Goal: Task Accomplishment & Management: Manage account settings

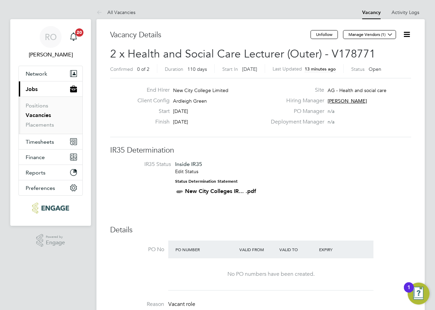
click at [409, 33] on icon at bounding box center [407, 34] width 9 height 9
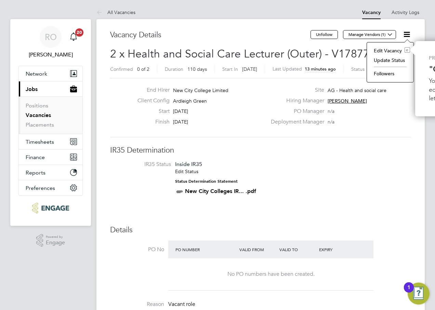
scroll to position [0, 90]
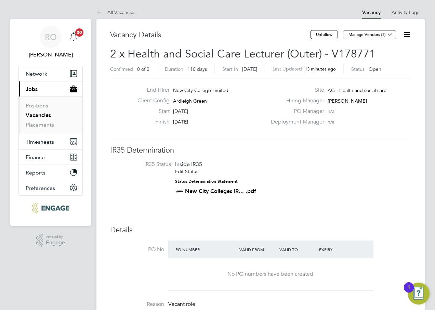
scroll to position [0, 0]
click at [411, 31] on icon at bounding box center [407, 34] width 9 height 9
click at [384, 52] on li "Edit Vacancy e" at bounding box center [391, 51] width 40 height 10
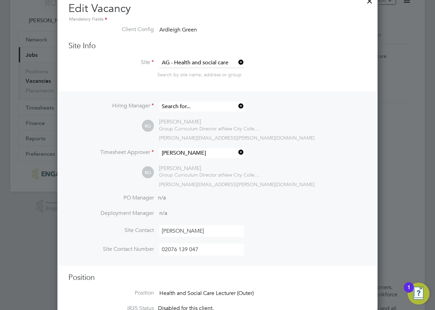
scroll to position [875, 321]
click at [218, 108] on input at bounding box center [202, 107] width 85 height 10
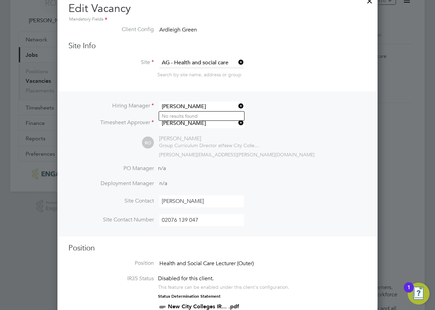
click at [198, 103] on input "Errol Allen" at bounding box center [202, 107] width 85 height 10
type input "Errol Allen"
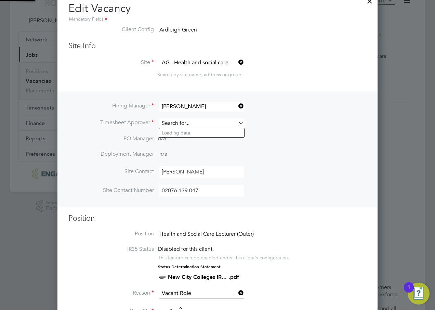
click at [191, 121] on input at bounding box center [202, 123] width 85 height 10
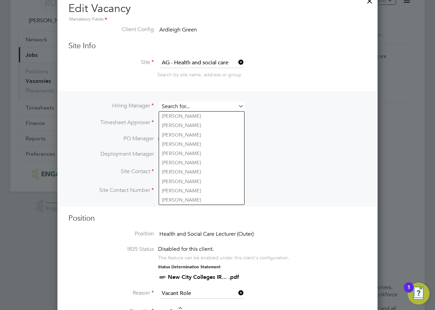
click at [193, 105] on input at bounding box center [202, 107] width 85 height 10
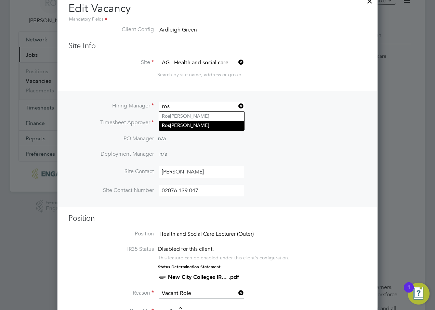
click at [191, 123] on li "Ros lyn O'Garro" at bounding box center [201, 125] width 85 height 9
type input "[PERSON_NAME]"
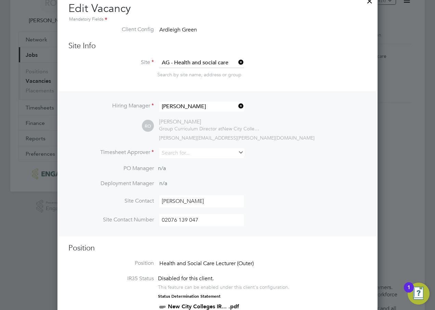
scroll to position [0, 0]
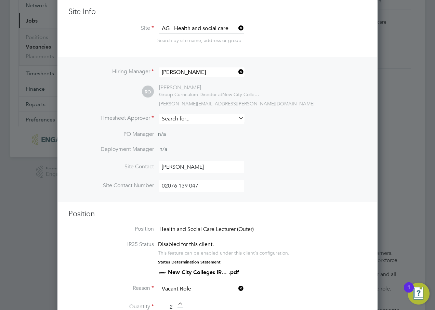
click at [220, 119] on input at bounding box center [202, 119] width 85 height 10
drag, startPoint x: 217, startPoint y: 118, endPoint x: 160, endPoint y: 114, distance: 56.6
click at [160, 114] on input "Errol Allen" at bounding box center [202, 119] width 85 height 10
click at [168, 127] on b "Roslyn" at bounding box center [182, 129] width 40 height 6
type input "[PERSON_NAME]"
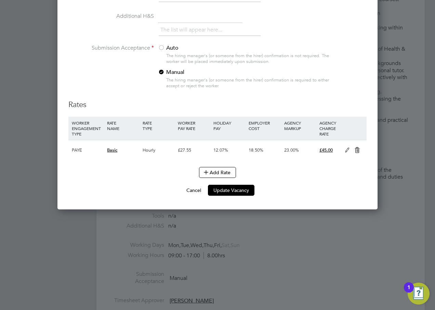
scroll to position [753, 0]
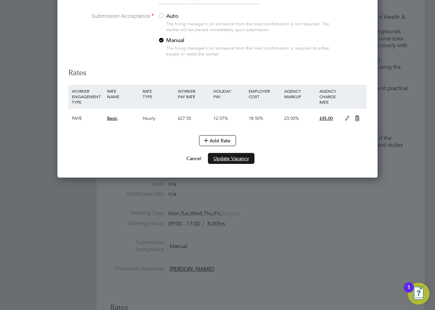
click at [234, 156] on button "Update Vacancy" at bounding box center [231, 158] width 47 height 11
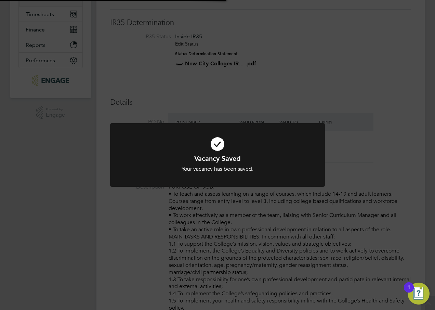
scroll to position [0, 0]
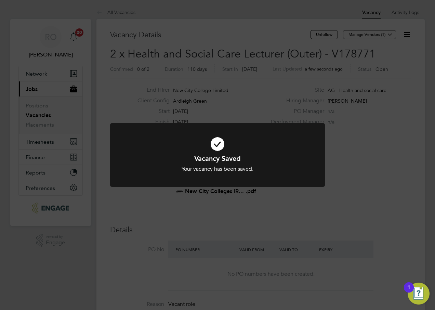
click at [352, 189] on div "Vacancy Saved Your vacancy has been saved. Cancel Okay" at bounding box center [217, 155] width 435 height 310
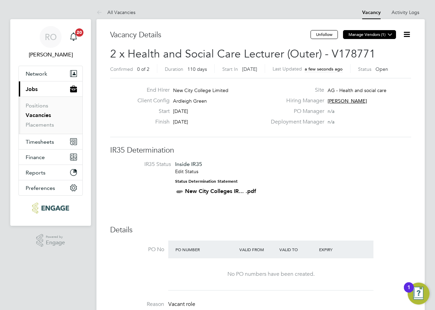
click at [363, 36] on button "Manage Vendors (1)" at bounding box center [369, 34] width 53 height 9
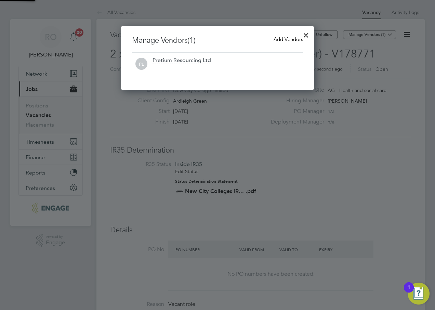
scroll to position [64, 193]
click at [224, 70] on div at bounding box center [228, 68] width 151 height 7
click at [287, 40] on span "Add Vendors" at bounding box center [288, 39] width 29 height 7
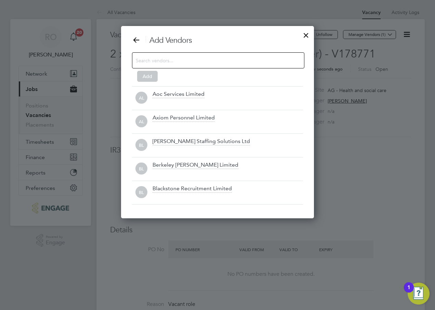
click at [244, 64] on input at bounding box center [213, 60] width 154 height 9
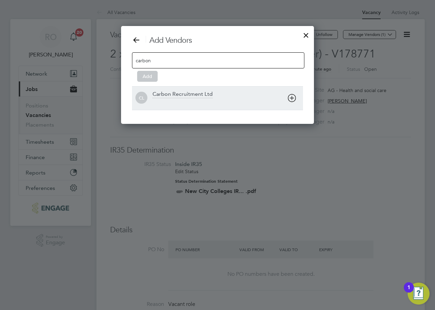
type input "carbon"
click at [215, 93] on div "Carbon Recruitment Ltd" at bounding box center [228, 98] width 151 height 15
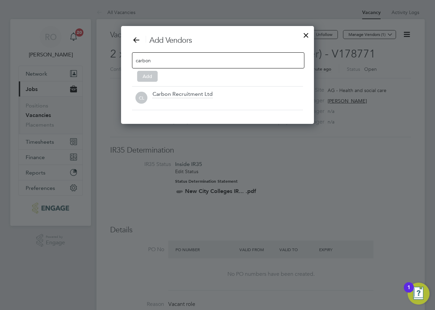
scroll to position [75, 193]
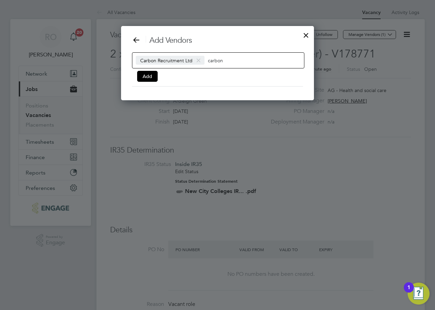
click at [254, 62] on div "Carbon Recruitment Ltd carbon" at bounding box center [218, 60] width 173 height 16
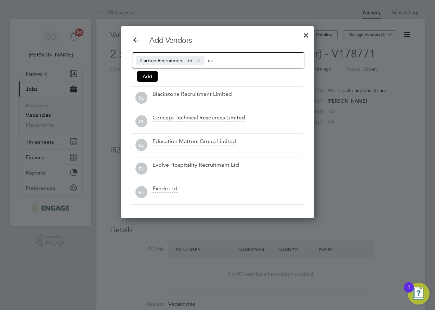
scroll to position [193, 193]
type input "c"
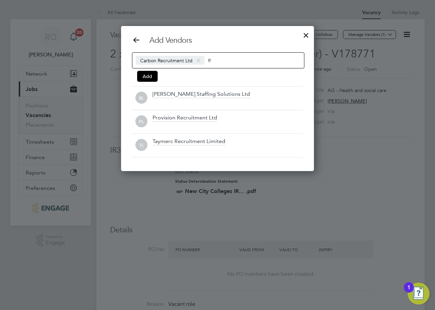
type input "f"
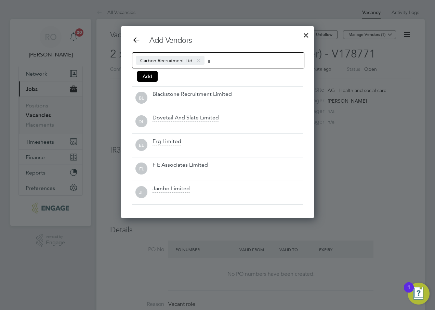
scroll to position [98, 193]
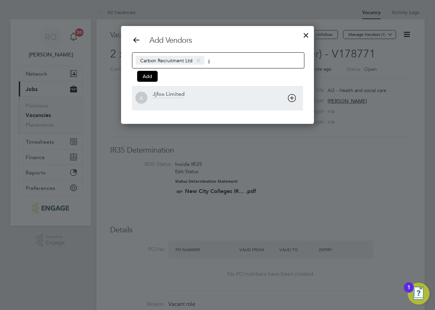
type input "jj"
click at [248, 100] on div at bounding box center [228, 102] width 151 height 7
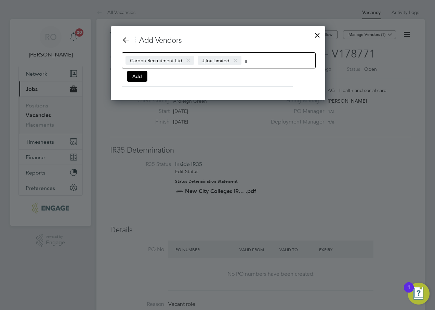
scroll to position [75, 213]
click at [250, 62] on input "jj" at bounding box center [266, 60] width 43 height 9
type input "j"
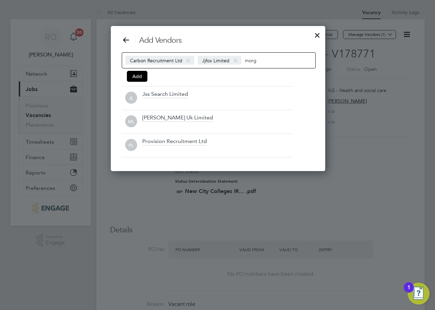
scroll to position [98, 213]
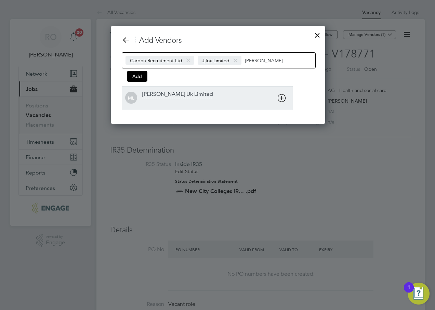
type input "morgan"
click at [238, 92] on div "Morgan Hunt Uk Limited" at bounding box center [217, 98] width 151 height 15
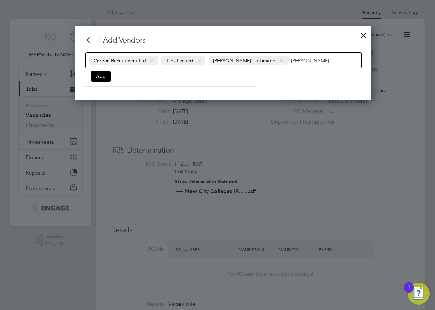
scroll to position [75, 286]
drag, startPoint x: 301, startPoint y: 59, endPoint x: 279, endPoint y: 62, distance: 22.8
click at [279, 62] on div "Carbon Recruitment Ltd Jjfox Limited Morgan Hunt Uk Limited morgan" at bounding box center [224, 60] width 277 height 16
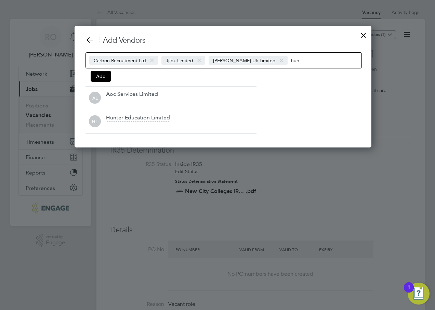
scroll to position [98, 286]
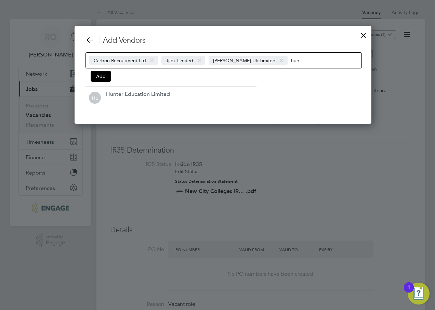
type input "hun"
click at [264, 91] on div "Add Vendors Carbon Recruitment Ltd Jjfox Limited Morgan Hunt Uk Limited hun Add…" at bounding box center [223, 73] width 275 height 75
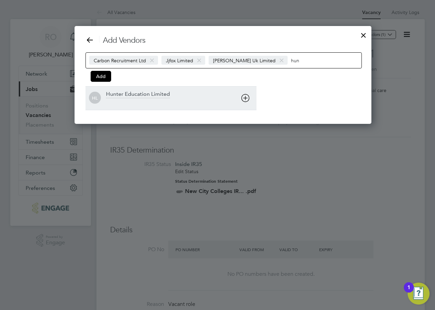
click at [256, 97] on div "Hunter Education Limited" at bounding box center [181, 98] width 151 height 15
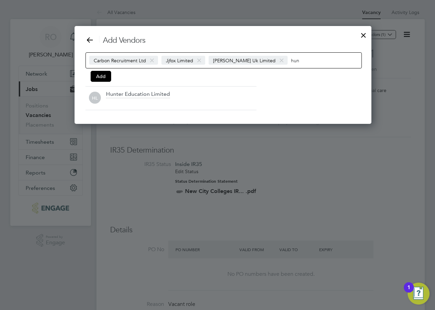
scroll to position [75, 361]
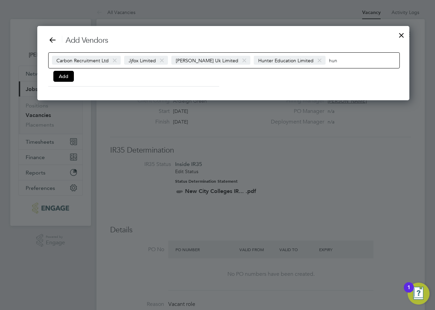
drag, startPoint x: 332, startPoint y: 60, endPoint x: 318, endPoint y: 60, distance: 14.0
click at [329, 60] on input "hun" at bounding box center [350, 60] width 43 height 9
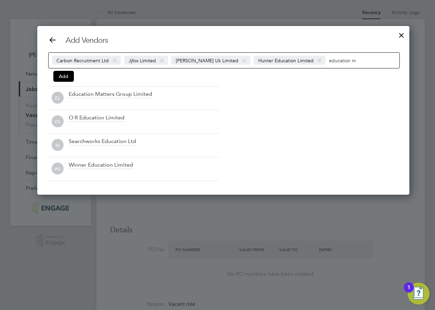
scroll to position [98, 361]
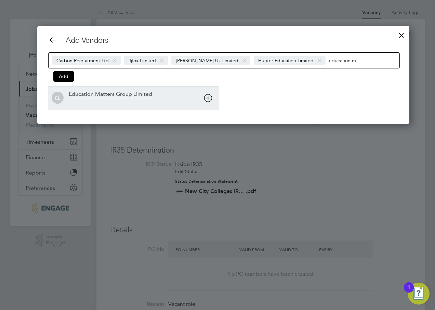
type input "education m"
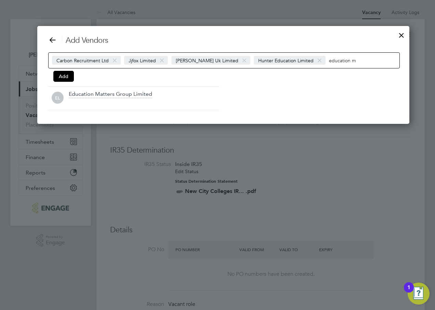
drag, startPoint x: 208, startPoint y: 90, endPoint x: 299, endPoint y: 77, distance: 91.0
click at [210, 90] on div "EL Education Matters Group Limited" at bounding box center [133, 98] width 171 height 24
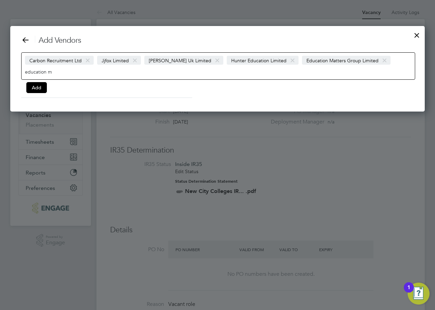
scroll to position [86, 415]
drag, startPoint x: 162, startPoint y: 76, endPoint x: 96, endPoint y: 66, distance: 67.2
click at [95, 75] on div "Carbon Recruitment Ltd Jjfox Limited Morgan Hunt Uk Limited Hunter Education Li…" at bounding box center [218, 65] width 394 height 27
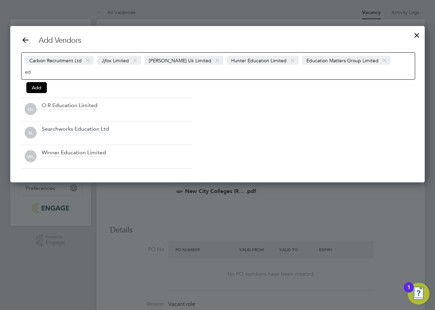
type input "e"
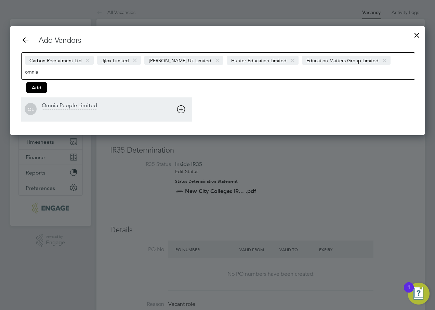
type input "omnia"
click at [103, 101] on div "OL Omnia People Limited" at bounding box center [106, 110] width 171 height 24
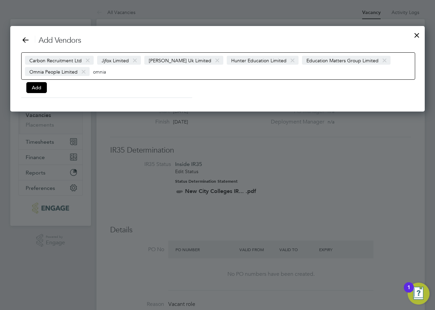
drag, startPoint x: 127, startPoint y: 73, endPoint x: 93, endPoint y: 66, distance: 34.9
click at [93, 66] on div "Carbon Recruitment Ltd Jjfox Limited Morgan Hunt Uk Limited Hunter Education Li…" at bounding box center [218, 65] width 394 height 27
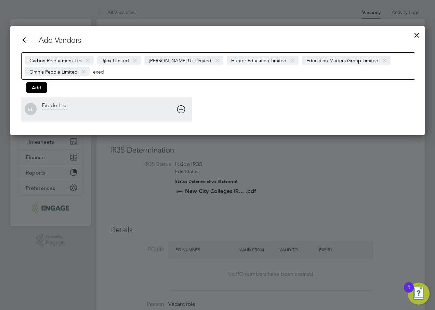
type input "exed"
click at [89, 106] on div "Exede Ltd" at bounding box center [117, 109] width 151 height 15
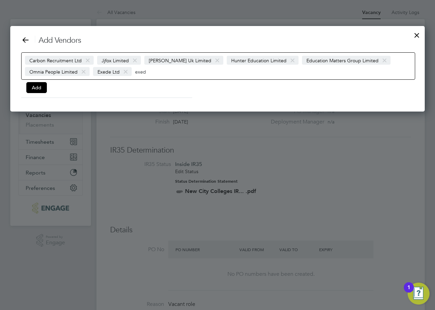
drag, startPoint x: 155, startPoint y: 71, endPoint x: 132, endPoint y: 70, distance: 22.3
click at [132, 70] on div "Carbon Recruitment Ltd Jjfox Limited Morgan Hunt Uk Limited Hunter Education Li…" at bounding box center [218, 65] width 394 height 27
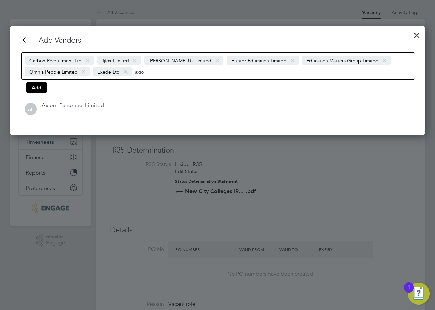
type input "axiom"
drag, startPoint x: 152, startPoint y: 72, endPoint x: 135, endPoint y: 72, distance: 16.8
click at [135, 72] on input "axiom" at bounding box center [156, 71] width 43 height 9
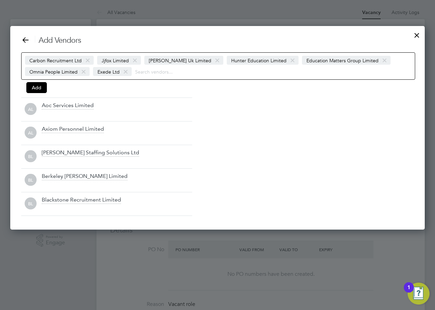
scroll to position [204, 415]
click at [144, 74] on input at bounding box center [156, 71] width 43 height 9
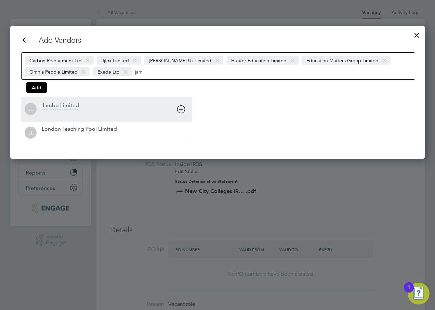
type input "jam"
drag, startPoint x: 92, startPoint y: 106, endPoint x: 190, endPoint y: 69, distance: 103.9
click at [93, 106] on div "Jambo Limited" at bounding box center [117, 109] width 151 height 15
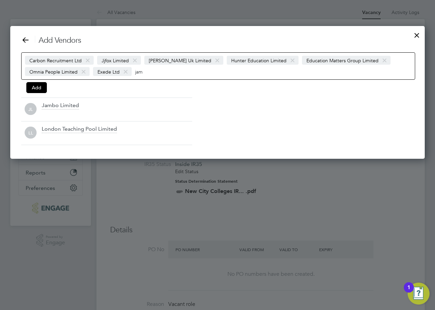
scroll to position [110, 415]
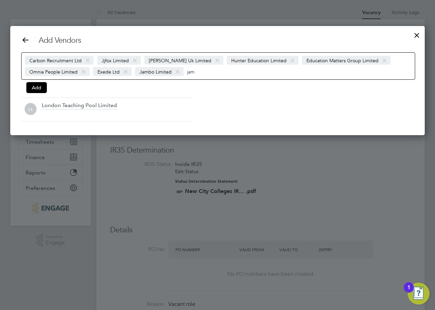
drag, startPoint x: 207, startPoint y: 68, endPoint x: 185, endPoint y: 71, distance: 22.4
click at [185, 71] on div "Carbon Recruitment Ltd Jjfox Limited Morgan Hunt Uk Limited Hunter Education Li…" at bounding box center [218, 65] width 394 height 27
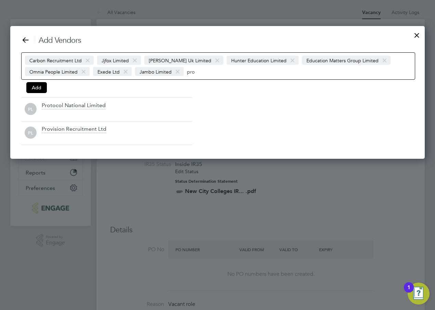
scroll to position [133, 415]
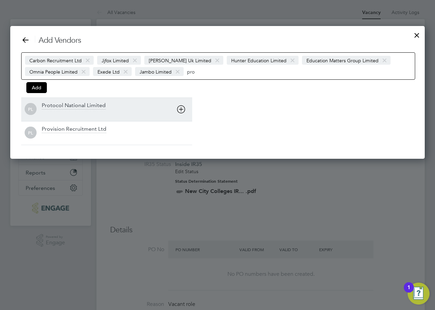
type input "pro"
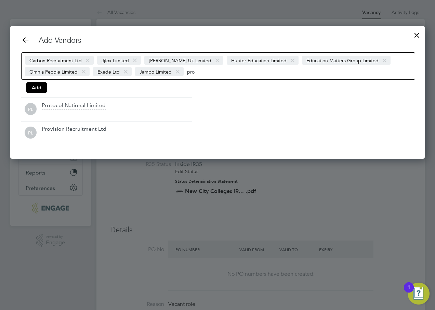
drag, startPoint x: 118, startPoint y: 99, endPoint x: 232, endPoint y: 102, distance: 114.0
click at [118, 99] on div "PL Protocol National Limited" at bounding box center [106, 110] width 171 height 24
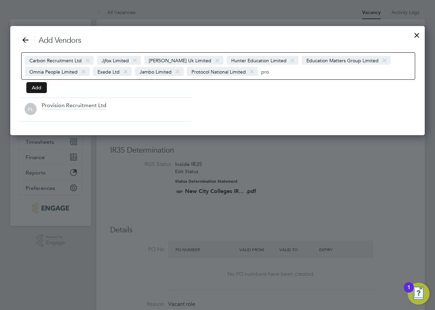
click at [41, 91] on button "Add" at bounding box center [36, 87] width 21 height 11
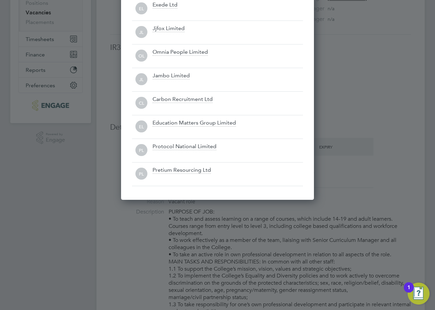
scroll to position [0, 0]
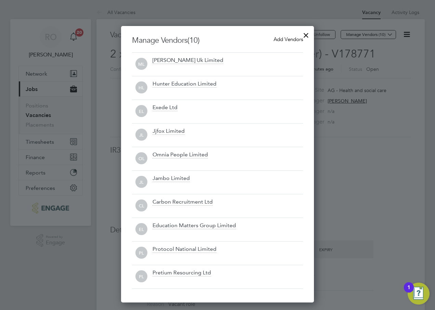
click at [363, 137] on div at bounding box center [217, 155] width 435 height 310
click at [306, 34] on div at bounding box center [306, 33] width 12 height 12
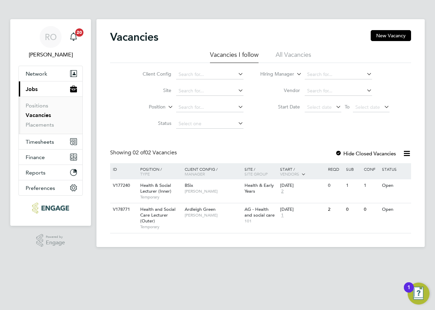
click at [407, 154] on icon at bounding box center [407, 153] width 9 height 9
click at [337, 152] on div at bounding box center [339, 154] width 7 height 7
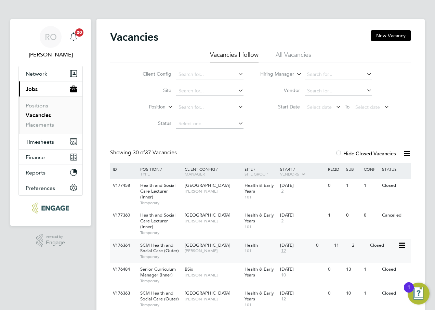
click at [213, 244] on span "Epping Forest Campus" at bounding box center [208, 245] width 46 height 6
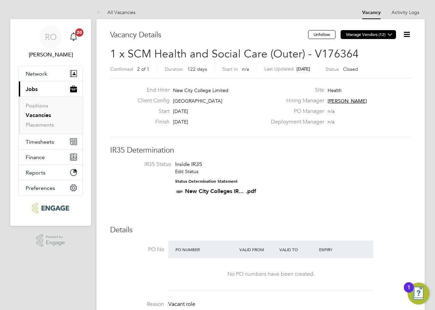
click at [361, 35] on button "Manage Vendors (12)" at bounding box center [368, 34] width 55 height 9
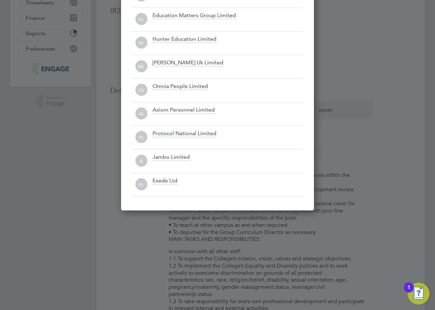
scroll to position [137, 0]
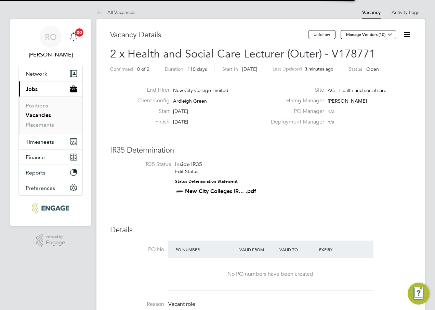
scroll to position [20, 48]
click at [35, 141] on span "Timesheets" at bounding box center [40, 142] width 28 height 7
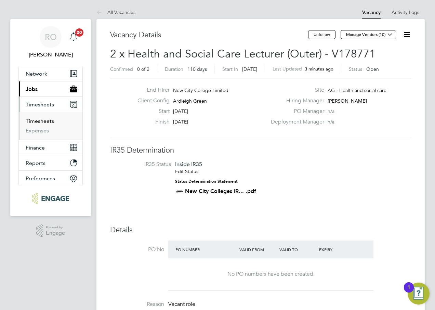
click at [45, 122] on link "Timesheets" at bounding box center [40, 121] width 28 height 7
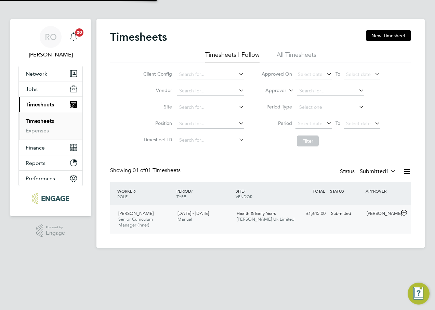
scroll to position [17, 60]
click at [255, 212] on span "Health & Early Years" at bounding box center [256, 214] width 39 height 6
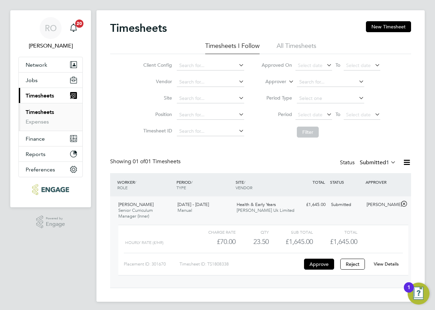
scroll to position [12, 0]
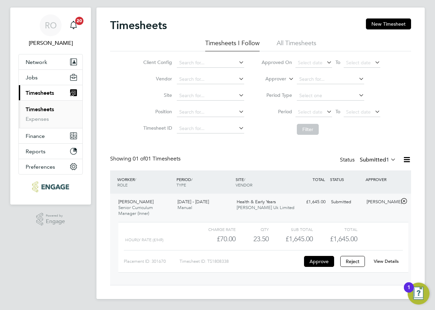
click at [386, 262] on link "View Details" at bounding box center [386, 261] width 25 height 6
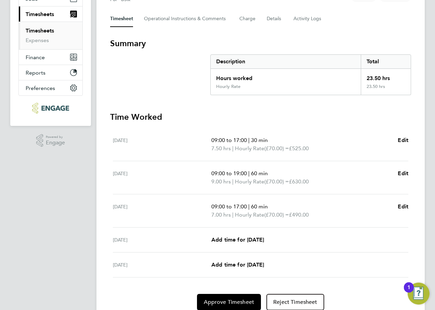
scroll to position [103, 0]
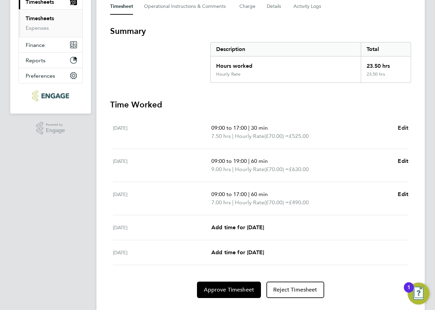
click at [404, 129] on span "Edit" at bounding box center [403, 128] width 11 height 7
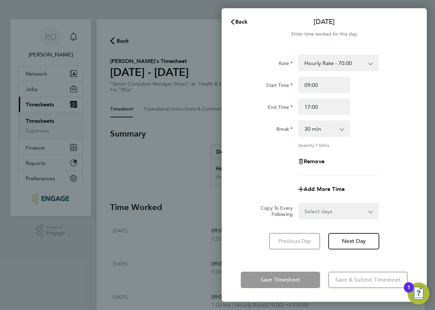
click at [341, 128] on select "0 min 15 min 30 min 45 min 60 min 75 min 90 min" at bounding box center [320, 128] width 42 height 15
select select "60"
click at [299, 121] on select "0 min 15 min 30 min 45 min 60 min 75 min 90 min" at bounding box center [320, 128] width 42 height 15
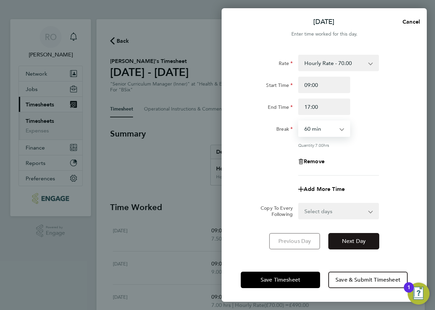
click at [345, 243] on span "Next Day" at bounding box center [354, 241] width 24 height 7
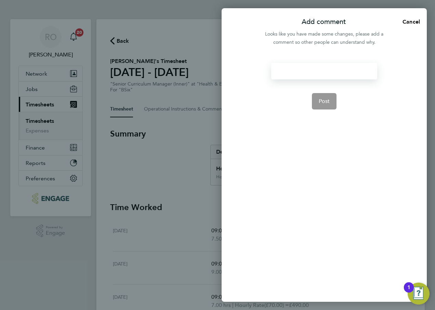
click at [336, 72] on div at bounding box center [324, 71] width 106 height 16
click at [340, 74] on div at bounding box center [324, 71] width 106 height 16
click at [294, 71] on div "60 [PERSON_NAME] break" at bounding box center [324, 71] width 106 height 16
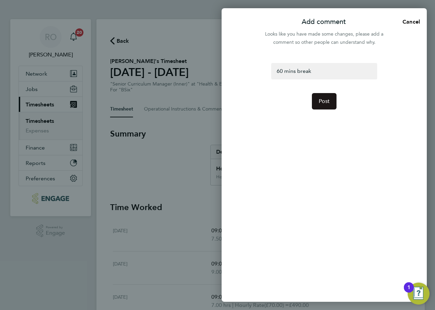
click at [327, 101] on span "Post" at bounding box center [324, 101] width 11 height 7
select select "60"
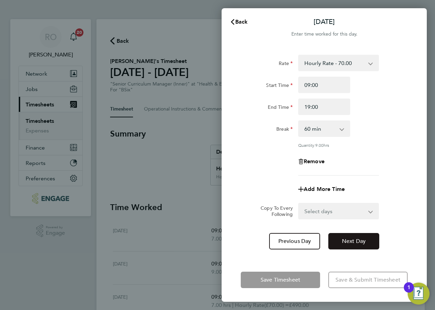
click at [358, 240] on span "Next Day" at bounding box center [354, 241] width 24 height 7
select select "60"
click at [176, 170] on div "Back [DATE] Enter time worked for this day. Rate Hourly Rate - 70.00 Start Time…" at bounding box center [217, 155] width 435 height 310
click at [388, 199] on form "Rate Hourly Rate - 70.00 Start Time 09:00 End Time 17:00 Break 0 min 15 min 30 …" at bounding box center [324, 137] width 167 height 165
click at [37, 119] on div "Back [DATE] Enter time worked for this day. Rate Hourly Rate - 70.00 Start Time…" at bounding box center [217, 155] width 435 height 310
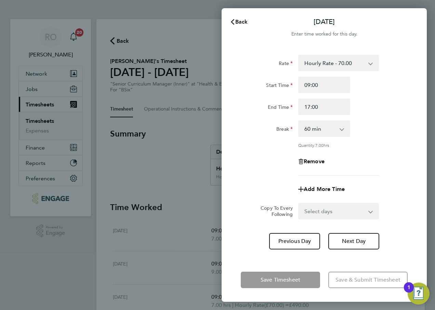
click at [233, 19] on icon "button" at bounding box center [232, 21] width 5 height 5
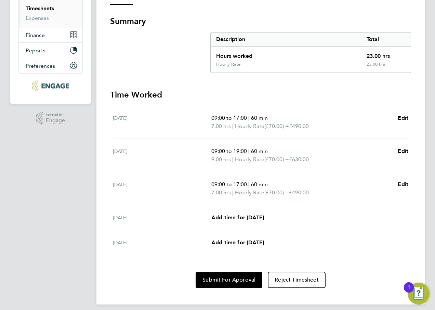
scroll to position [118, 0]
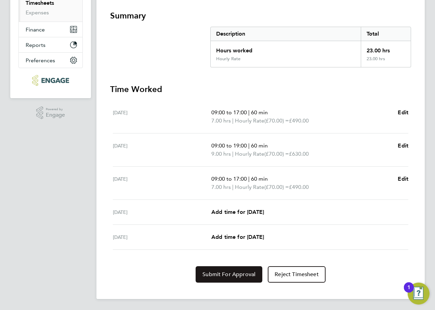
click at [214, 278] on span "Submit For Approval" at bounding box center [229, 274] width 53 height 7
click at [220, 277] on span "Approve Timesheet" at bounding box center [229, 274] width 50 height 7
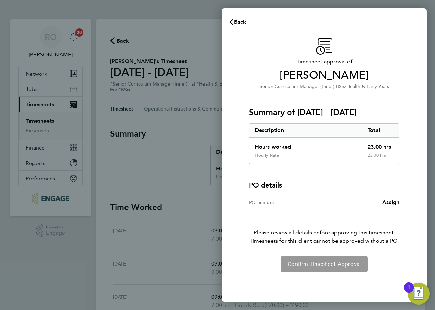
drag, startPoint x: 31, startPoint y: 306, endPoint x: 80, endPoint y: 284, distance: 53.9
click at [31, 305] on div "Back Timesheet approval of [PERSON_NAME] Senior Curriculum Manager (Inner) · BS…" at bounding box center [217, 155] width 435 height 310
click at [238, 22] on span "Back" at bounding box center [240, 21] width 13 height 7
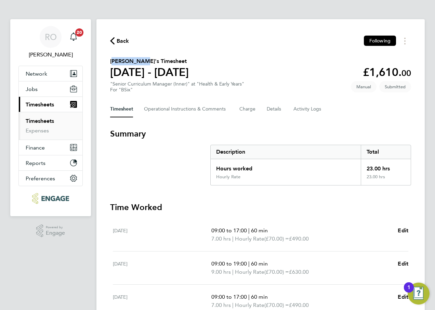
drag, startPoint x: 106, startPoint y: 58, endPoint x: 138, endPoint y: 60, distance: 31.9
click at [138, 60] on div "Back Following [PERSON_NAME]'s Timesheet [DATE] - [DATE] £1,610. 00 "Senior Cur…" at bounding box center [261, 218] width 329 height 398
drag, startPoint x: 138, startPoint y: 60, endPoint x: 129, endPoint y: 60, distance: 9.2
copy h2 "[PERSON_NAME]"
